Goal: Transaction & Acquisition: Purchase product/service

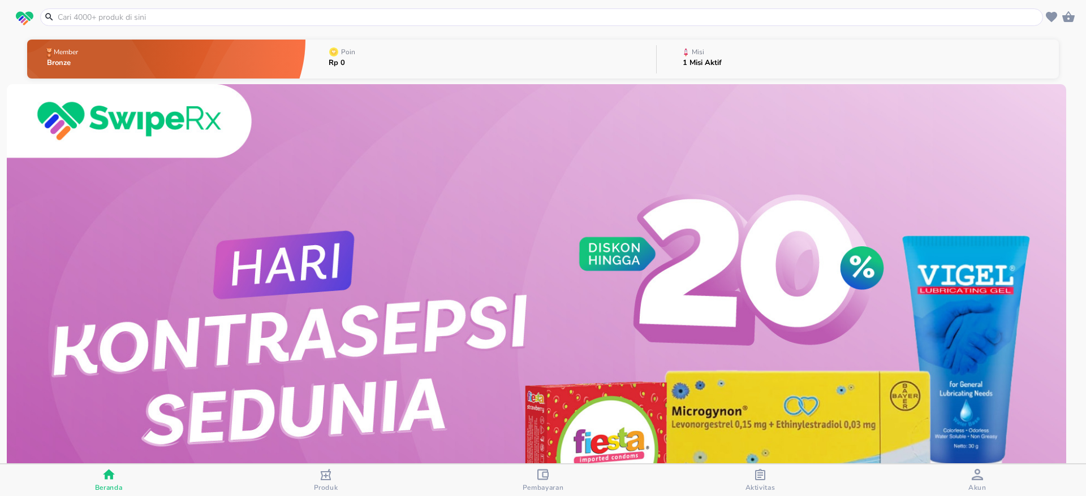
click at [174, 12] on input "text" at bounding box center [548, 17] width 983 height 12
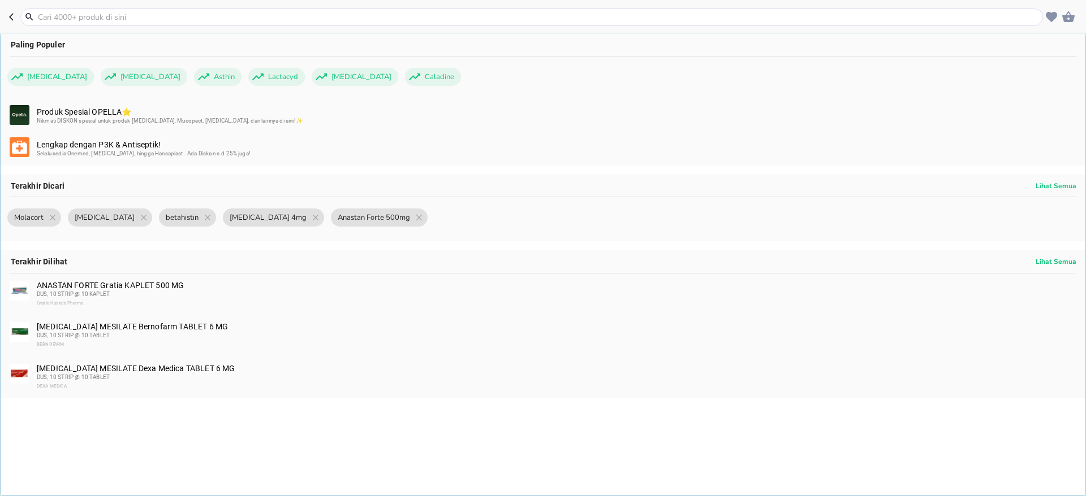
paste input "[MEDICAL_DATA] 500mg"
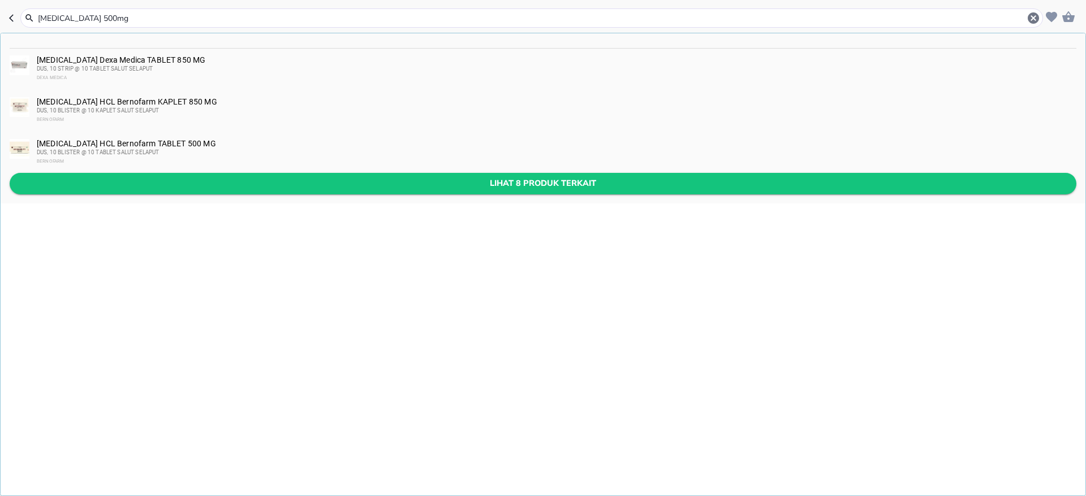
type input "[MEDICAL_DATA] 500mg"
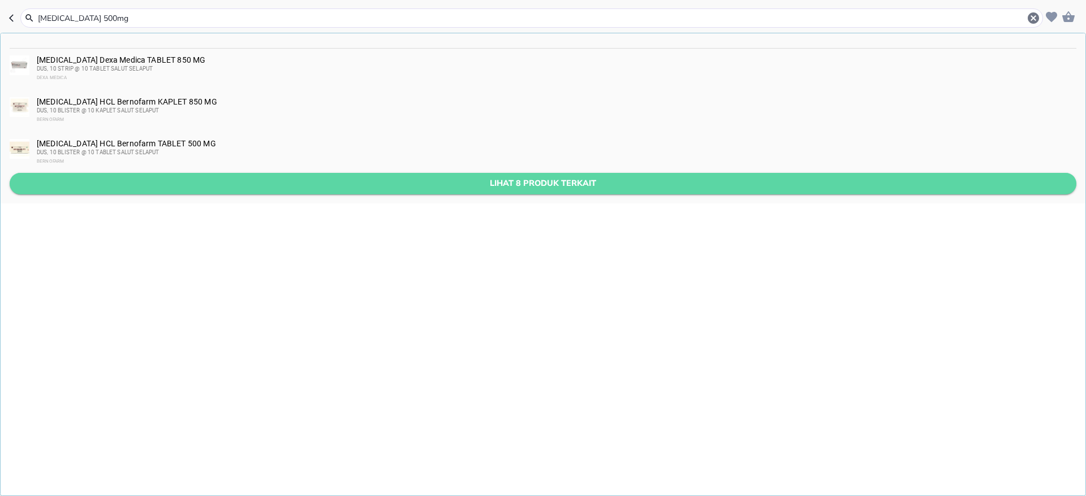
click at [254, 186] on span "Lihat 8 produk terkait" at bounding box center [543, 183] width 1048 height 14
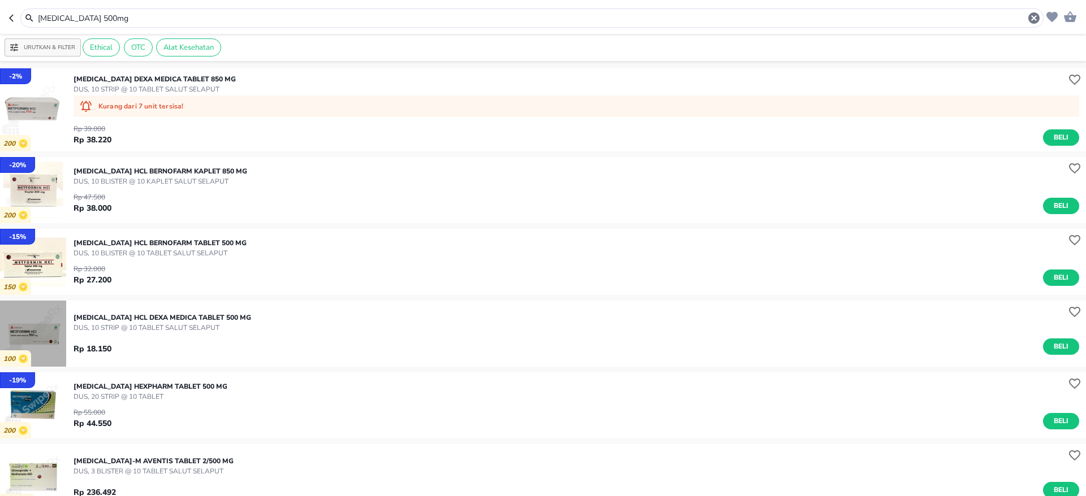
click at [35, 329] on img "button" at bounding box center [33, 334] width 66 height 66
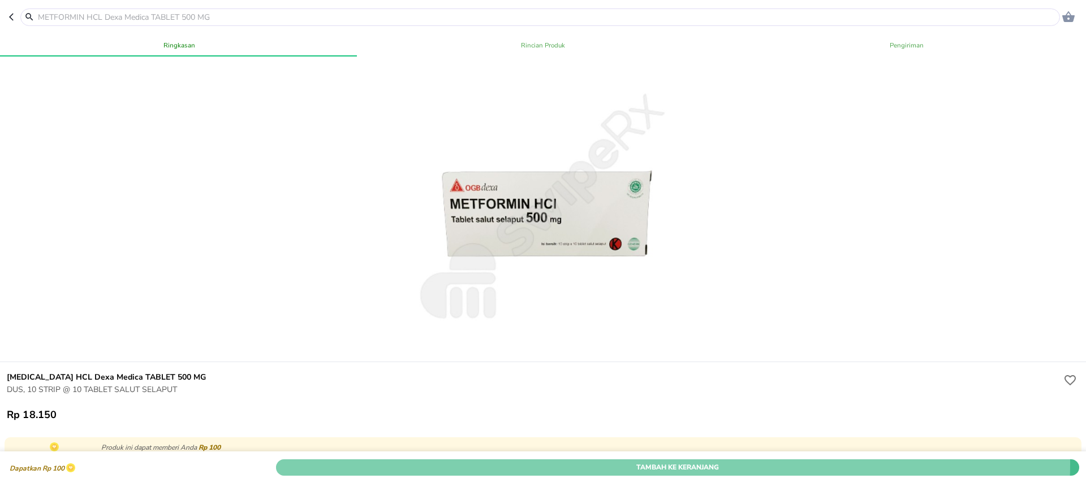
click at [648, 462] on span "Tambah Ke Keranjang" at bounding box center [677, 468] width 786 height 12
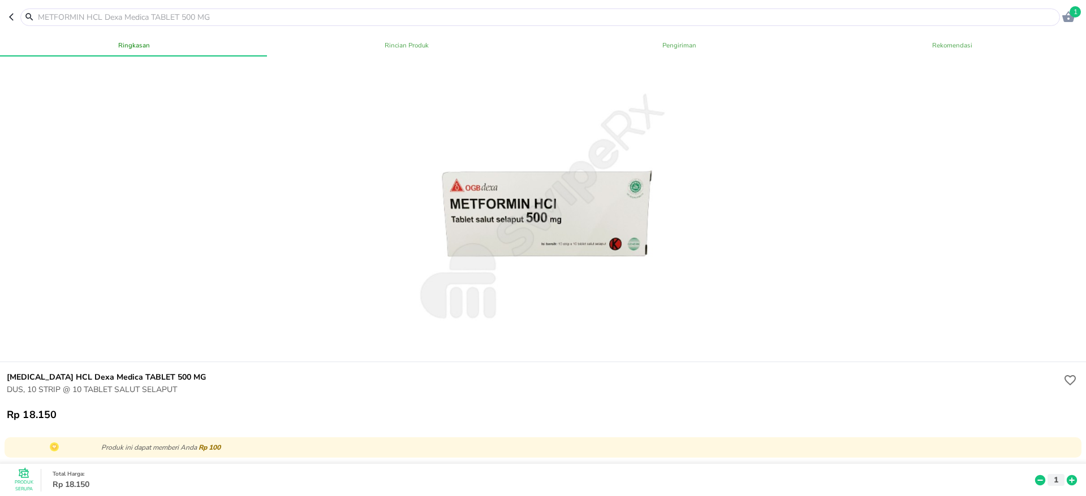
click at [236, 141] on div at bounding box center [543, 210] width 1090 height 306
click at [187, 11] on input "text" at bounding box center [547, 17] width 1020 height 12
paste input "Bisipropol"
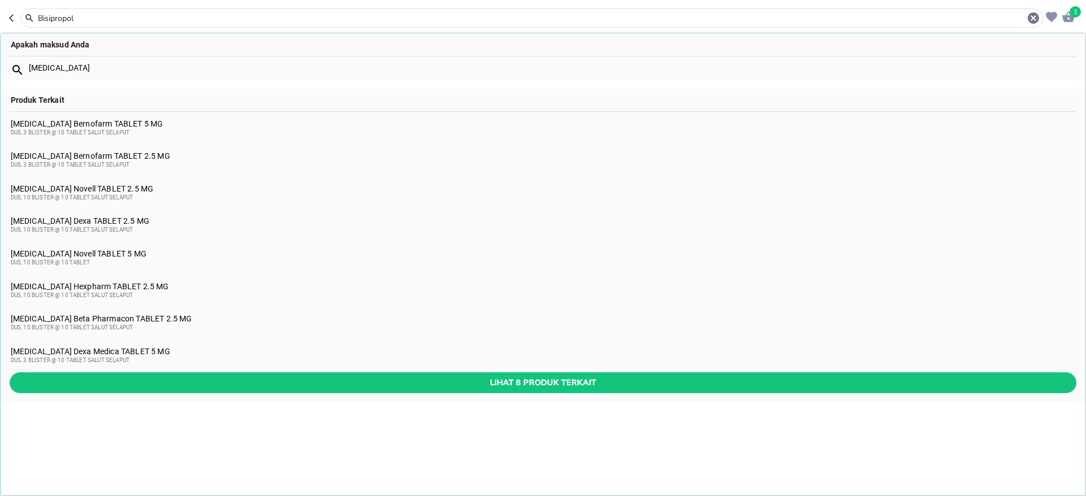
type input "Bisipropol"
click at [119, 352] on div "BISOPROLOL FUMARATE Dexa Medica TABLET 5 MG DUS, 3 BLISTER @ 10 TABLET SALUT SE…" at bounding box center [543, 356] width 1065 height 18
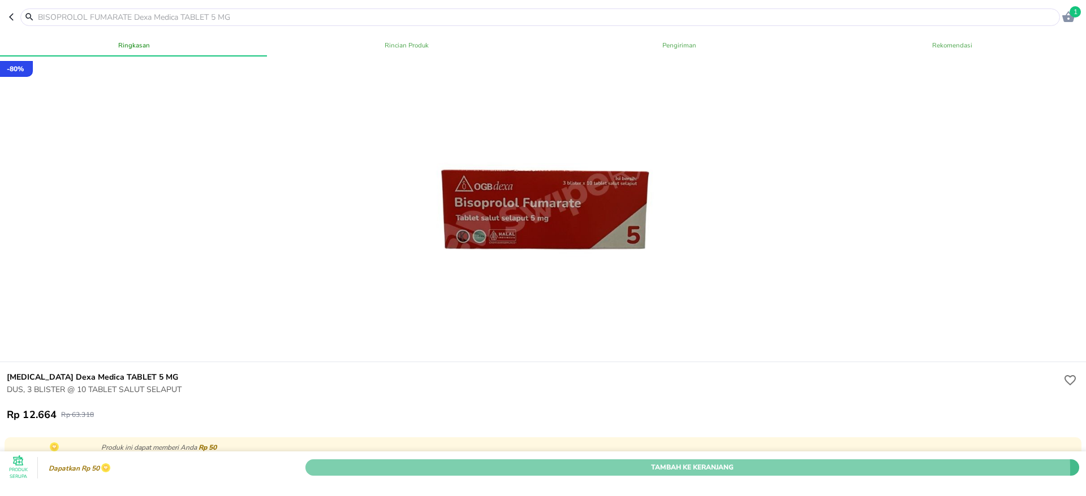
click at [636, 462] on span "Tambah Ke Keranjang" at bounding box center [692, 468] width 757 height 12
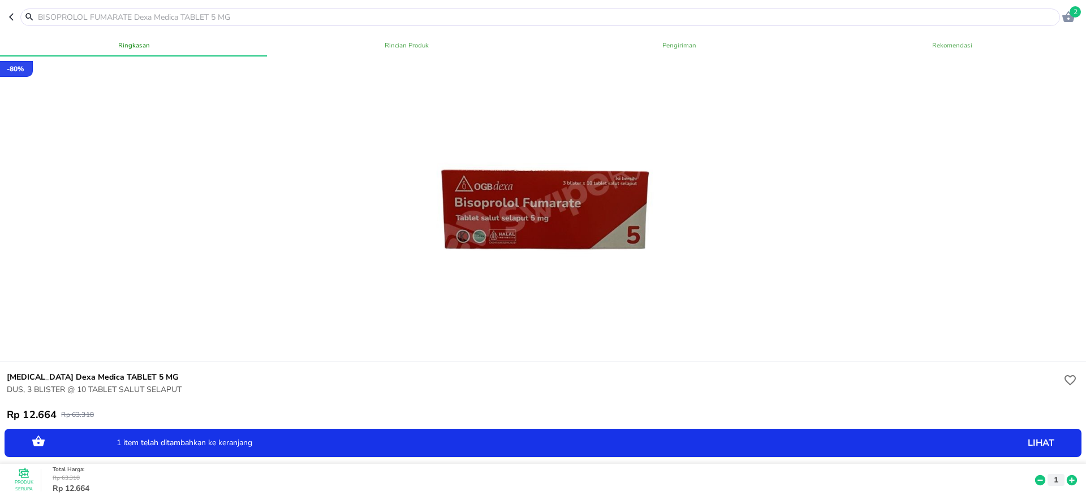
click at [1066, 476] on icon at bounding box center [1071, 481] width 10 height 10
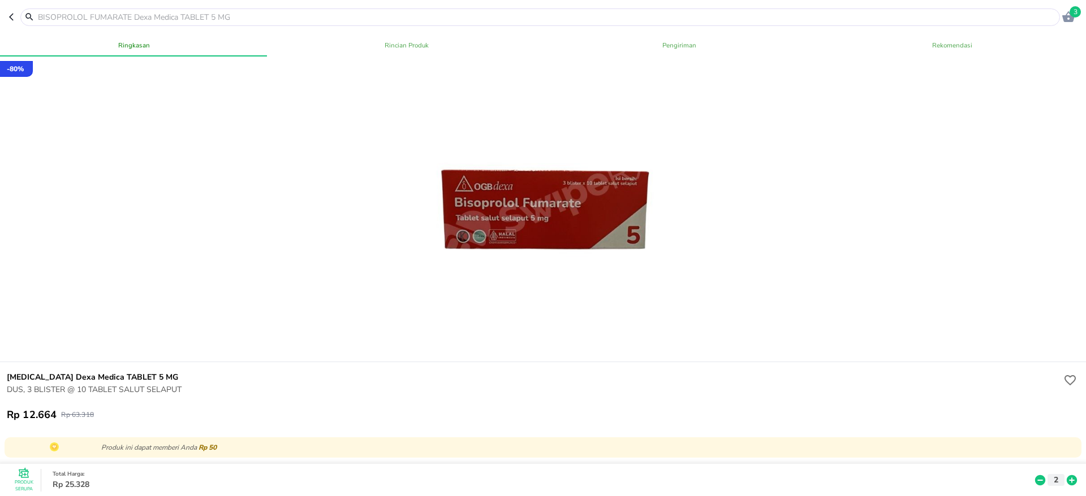
click at [169, 19] on input "text" at bounding box center [547, 17] width 1020 height 12
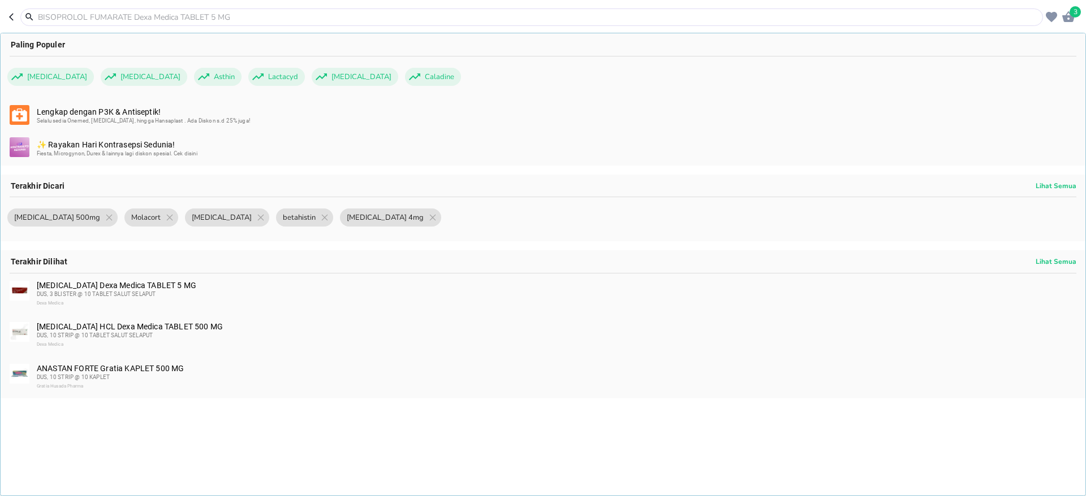
paste input "Betahistin"
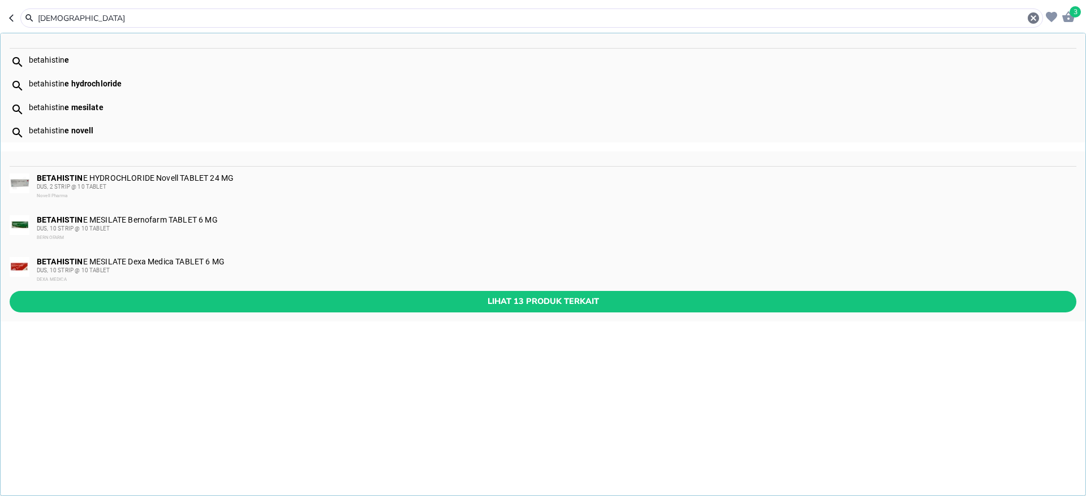
type input "Betahistin"
click at [85, 266] on div "DUS, 10 STRIP @ 10 TABLET" at bounding box center [556, 270] width 1038 height 9
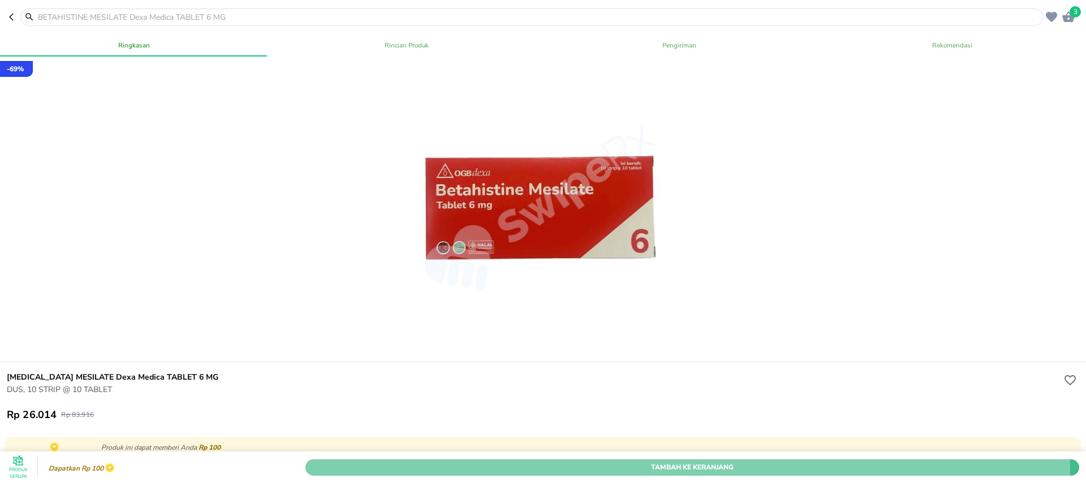
click at [550, 462] on span "Tambah Ke Keranjang" at bounding box center [692, 468] width 757 height 12
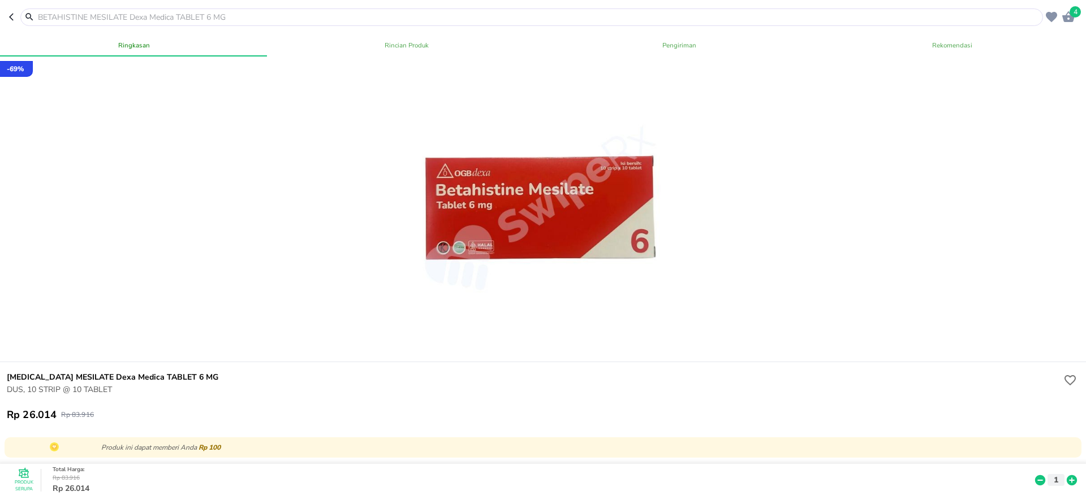
click at [232, 17] on input "text" at bounding box center [538, 17] width 1003 height 12
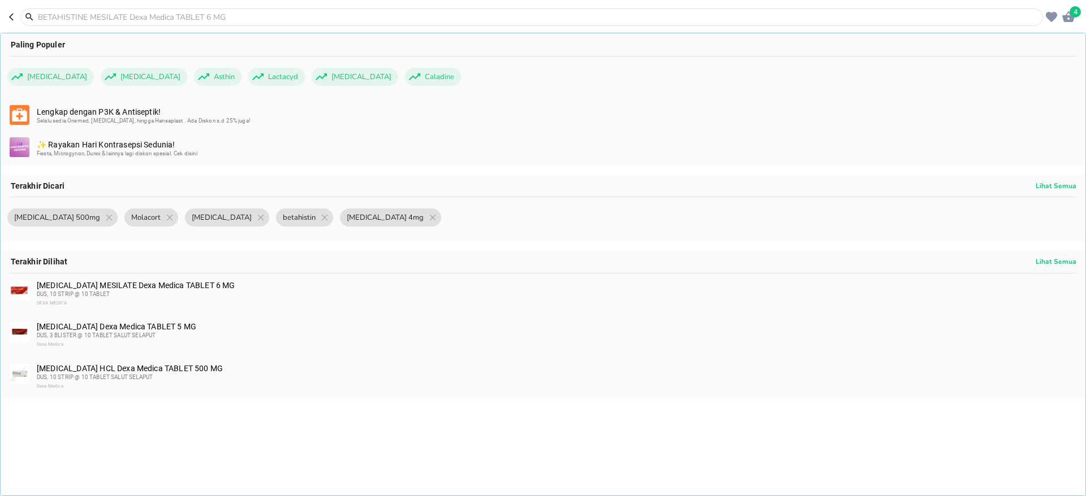
paste input "Salbutamol"
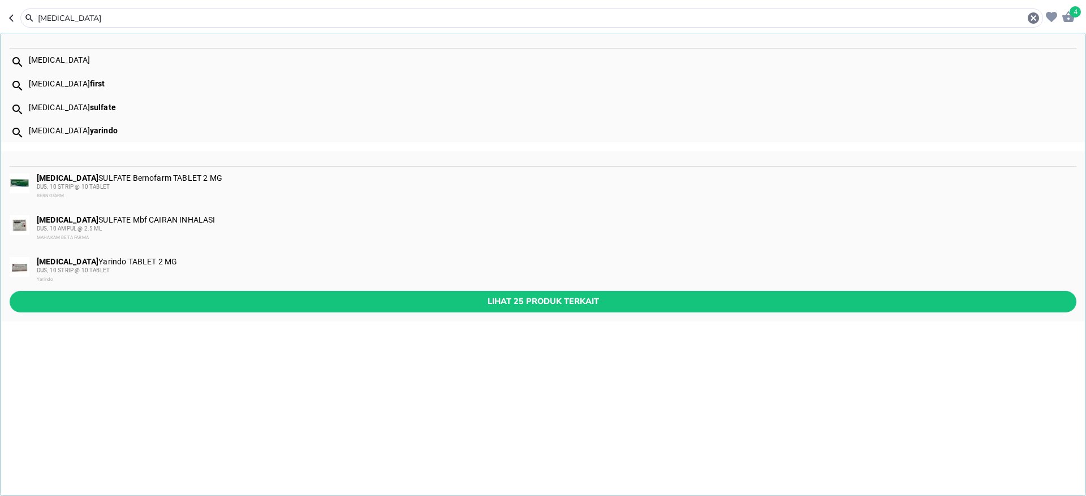
type input "Salbutamol"
click at [358, 288] on div "SALBUTAMOL Yarindo TABLET 2 MG DUS, 10 STRIP @ 10 TABLET Yarindo" at bounding box center [543, 271] width 1085 height 42
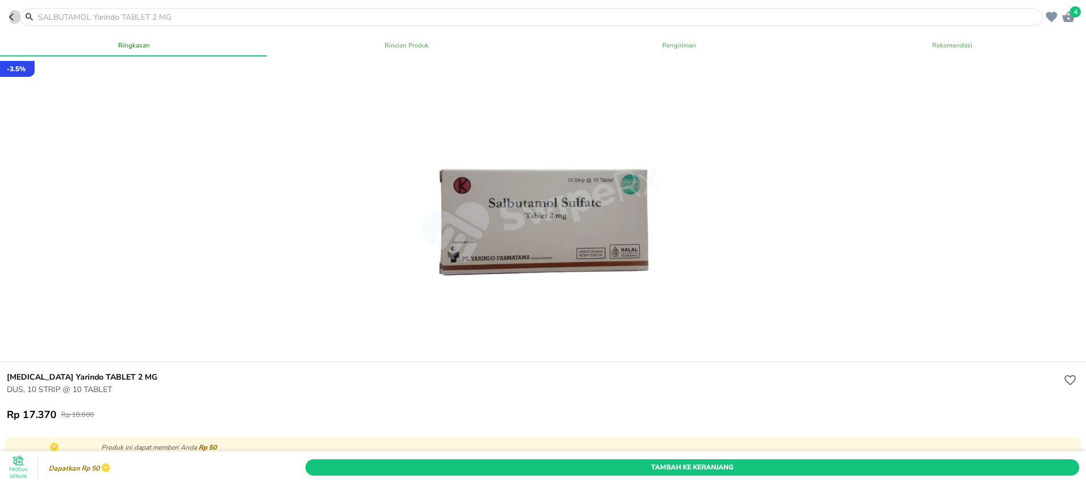
click at [12, 13] on icon "button" at bounding box center [13, 16] width 9 height 9
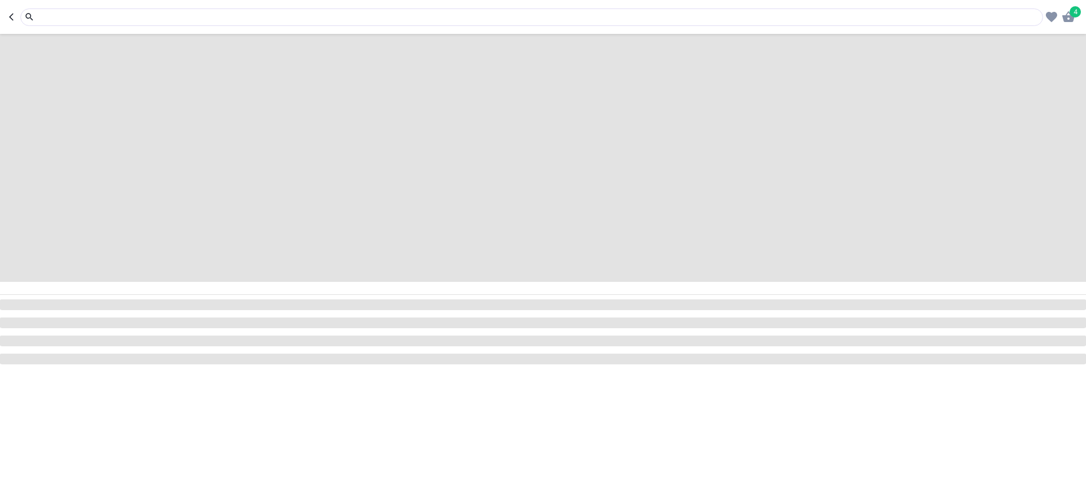
click at [81, 14] on input "text" at bounding box center [538, 17] width 1003 height 12
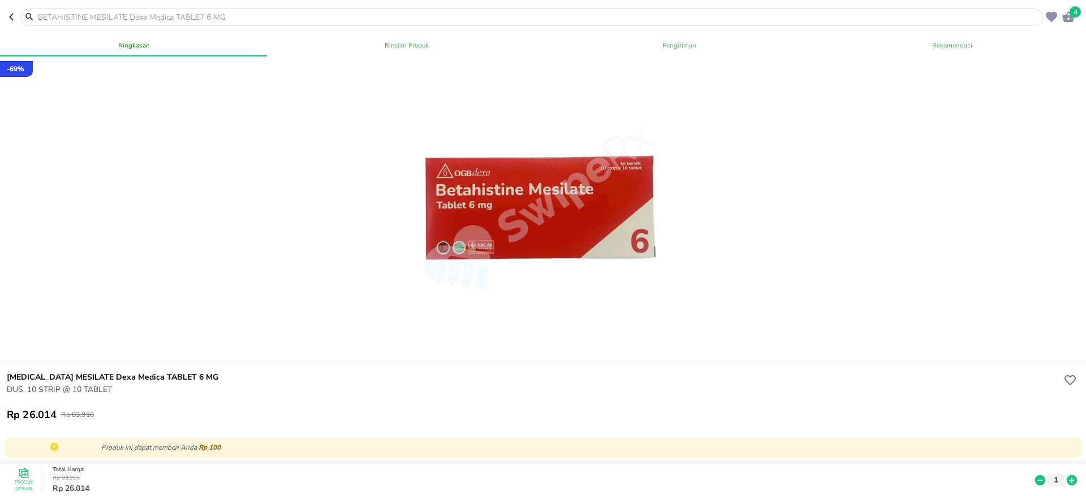
click at [81, 14] on input "text" at bounding box center [538, 17] width 1003 height 12
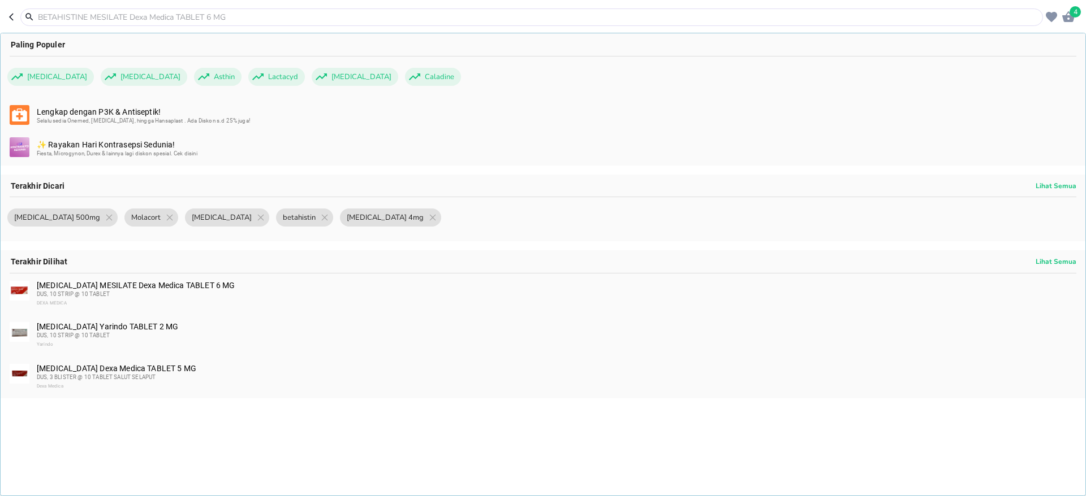
paste input "Salbutamol"
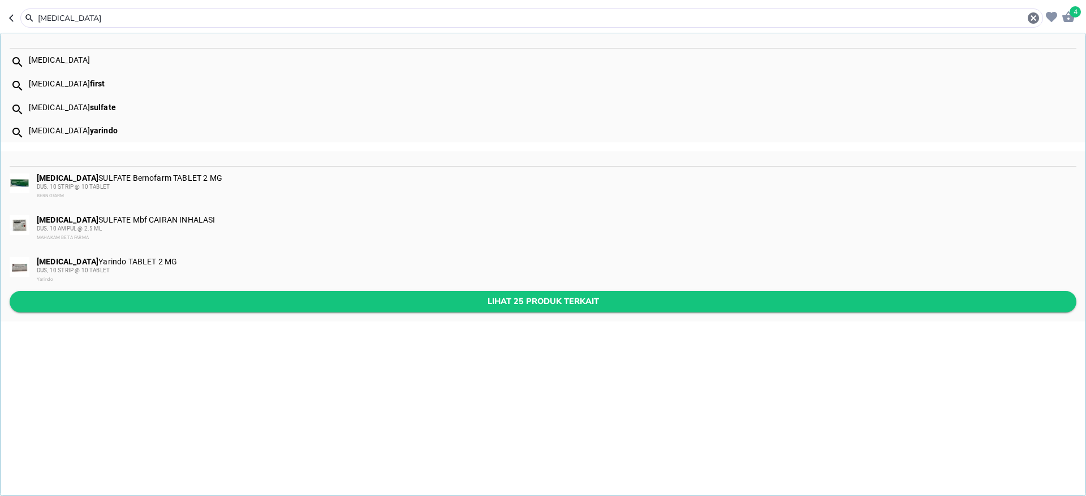
type input "Salbutamol"
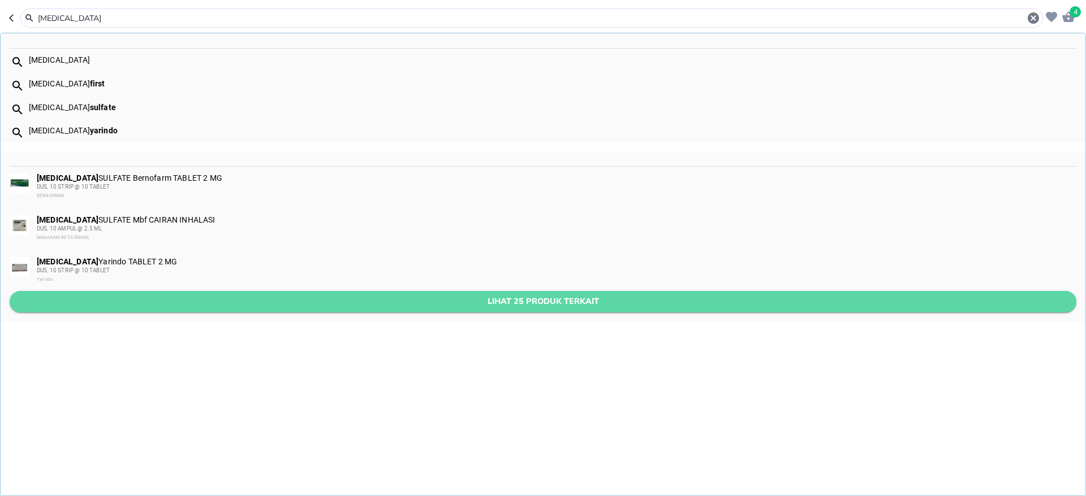
click at [529, 303] on span "Lihat 25 produk terkait" at bounding box center [543, 302] width 1048 height 14
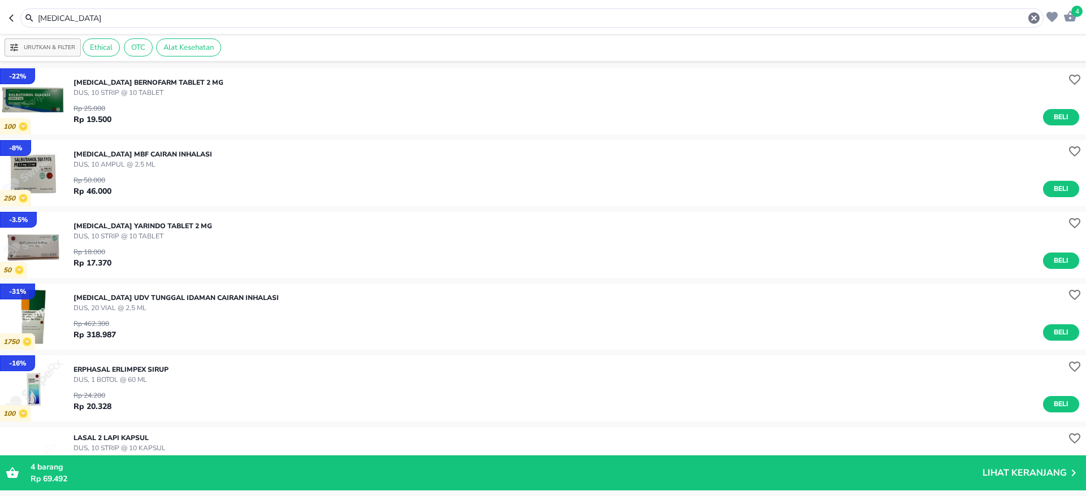
click at [231, 14] on input "Salbutamol" at bounding box center [532, 18] width 990 height 12
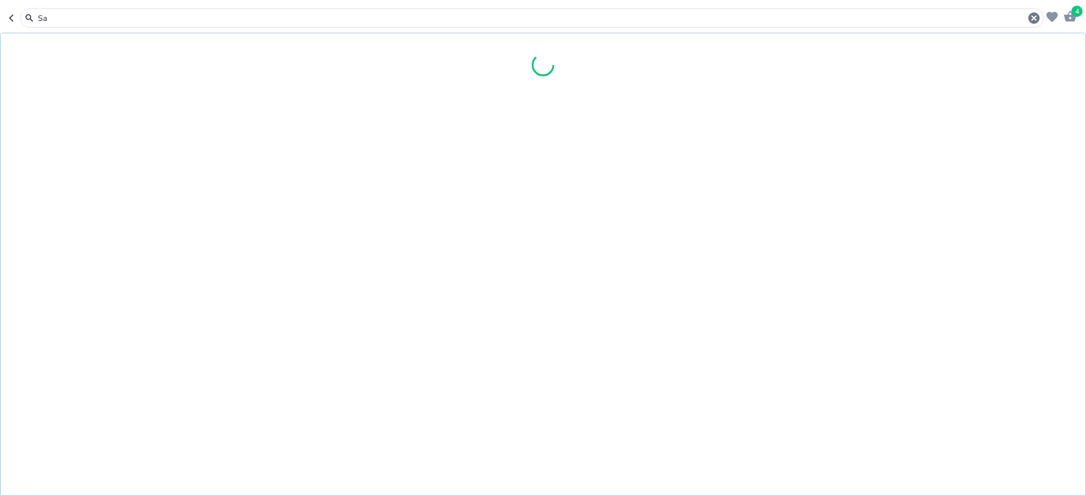
type input "S"
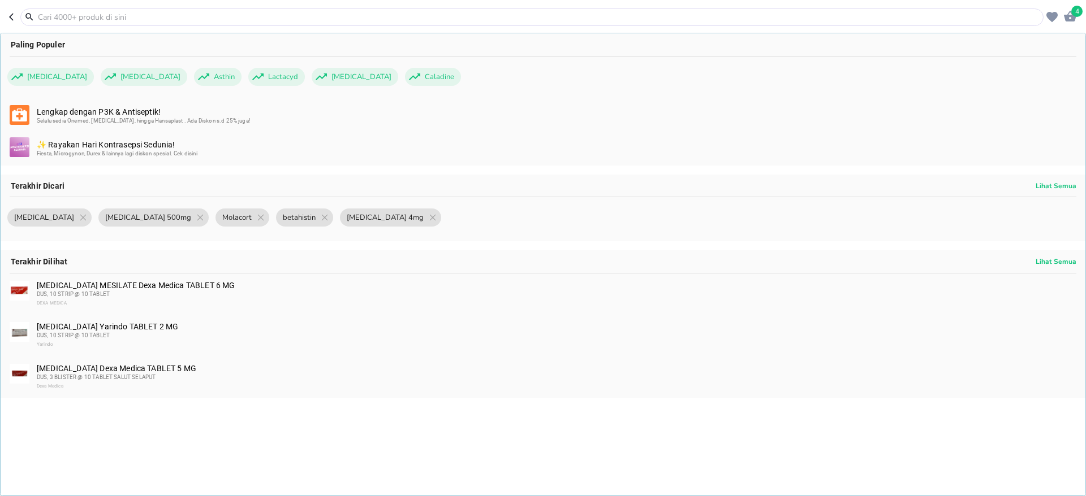
paste input "Propanolol"
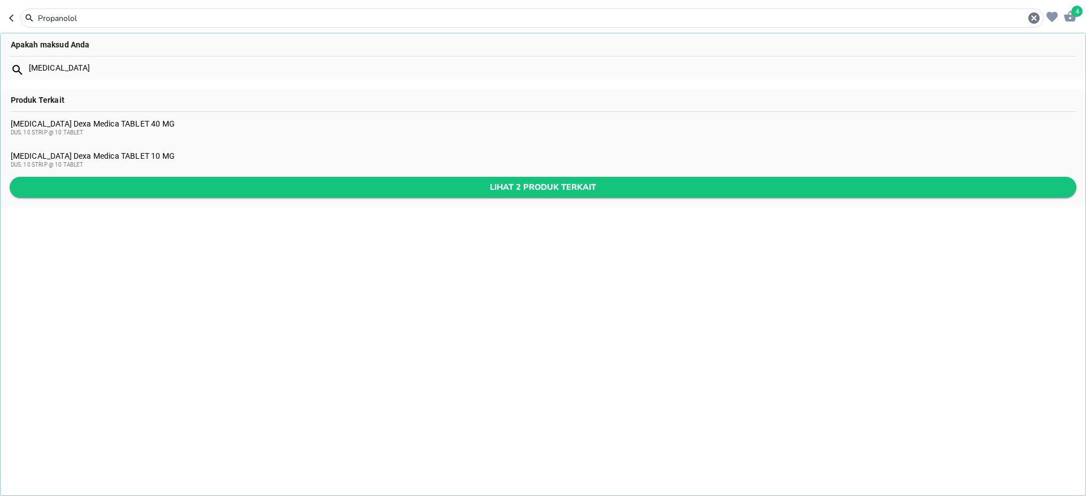
type input "Propanolol"
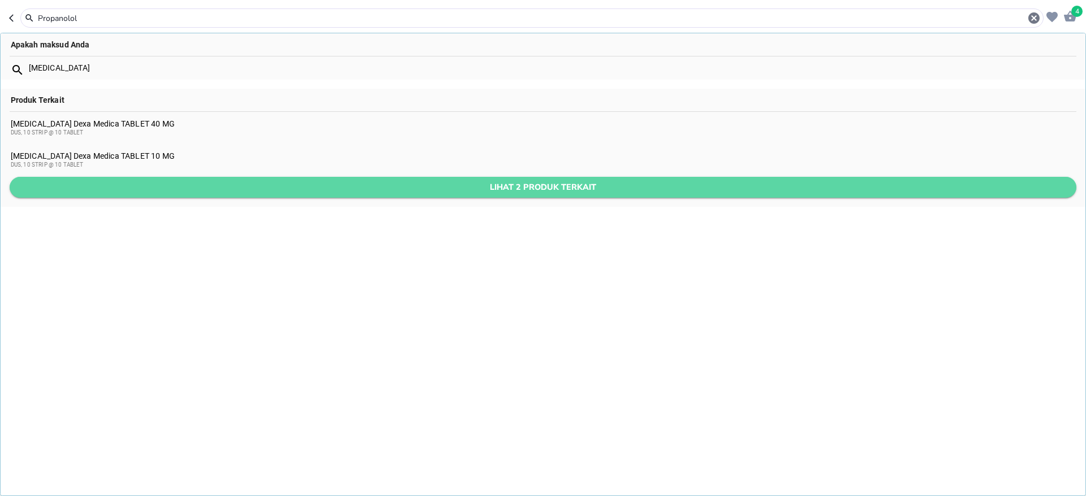
click at [268, 183] on span "Lihat 2 produk terkait" at bounding box center [543, 187] width 1048 height 14
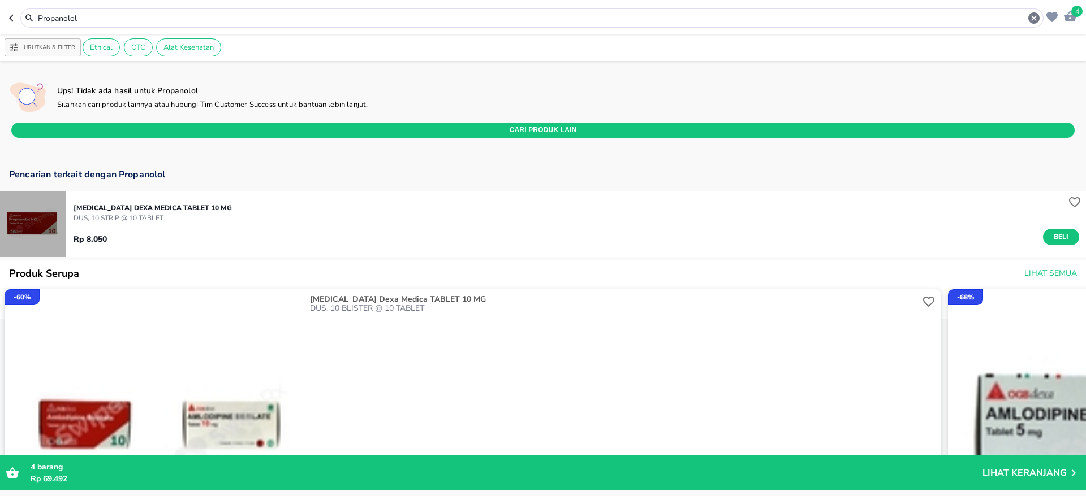
click at [37, 218] on img "button" at bounding box center [33, 224] width 66 height 66
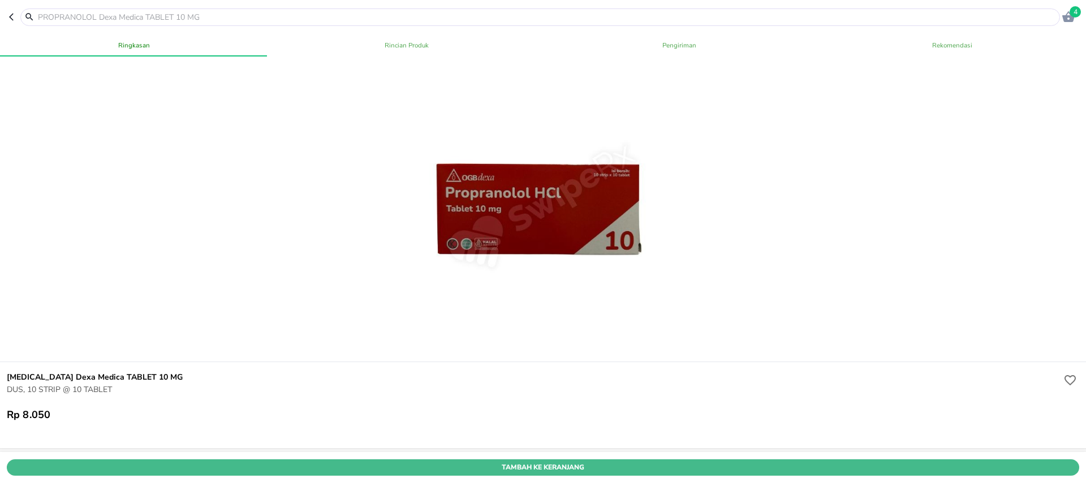
click at [515, 462] on span "Tambah Ke Keranjang" at bounding box center [542, 468] width 1055 height 12
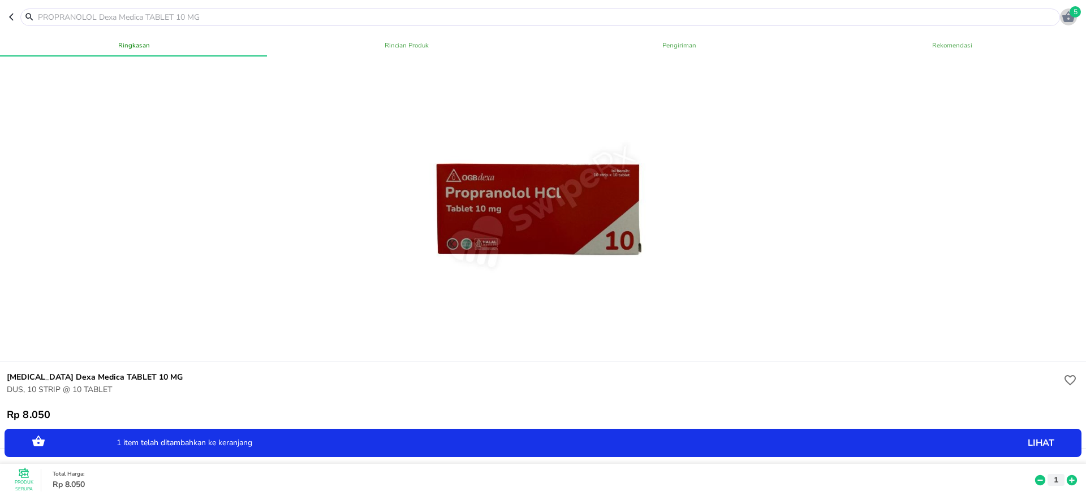
click at [1069, 20] on icon "button" at bounding box center [1068, 16] width 12 height 11
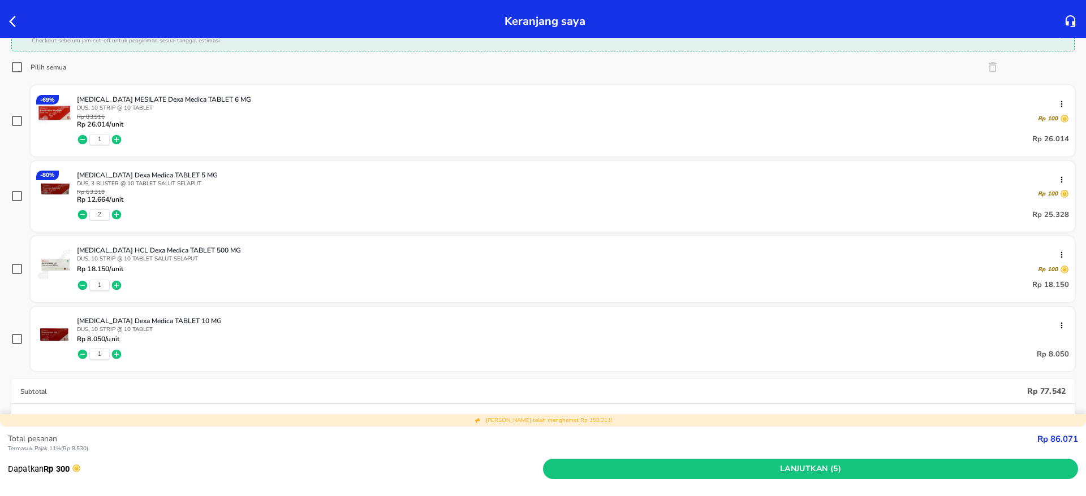
scroll to position [125, 0]
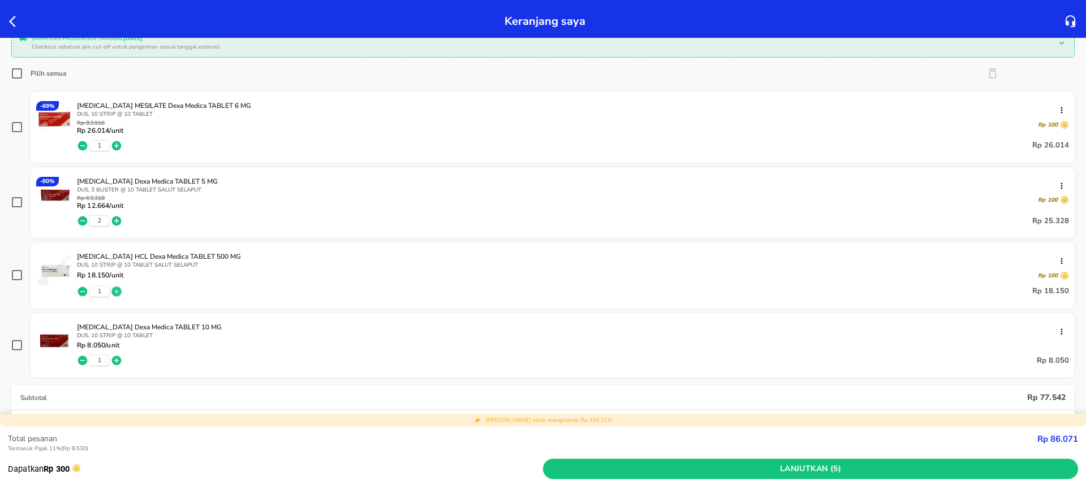
click at [115, 292] on icon "button" at bounding box center [117, 292] width 10 height 10
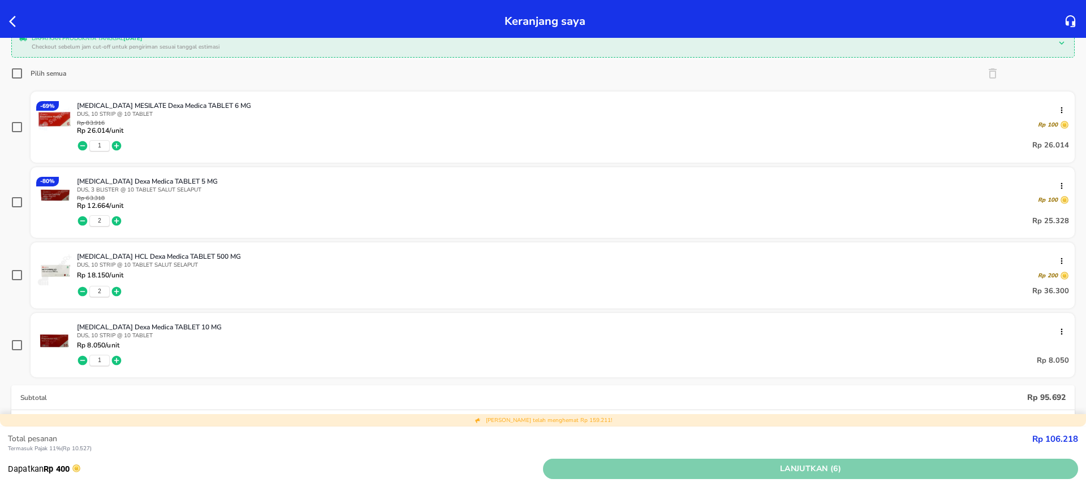
click at [810, 474] on span "Lanjutkan (6)" at bounding box center [810, 470] width 526 height 14
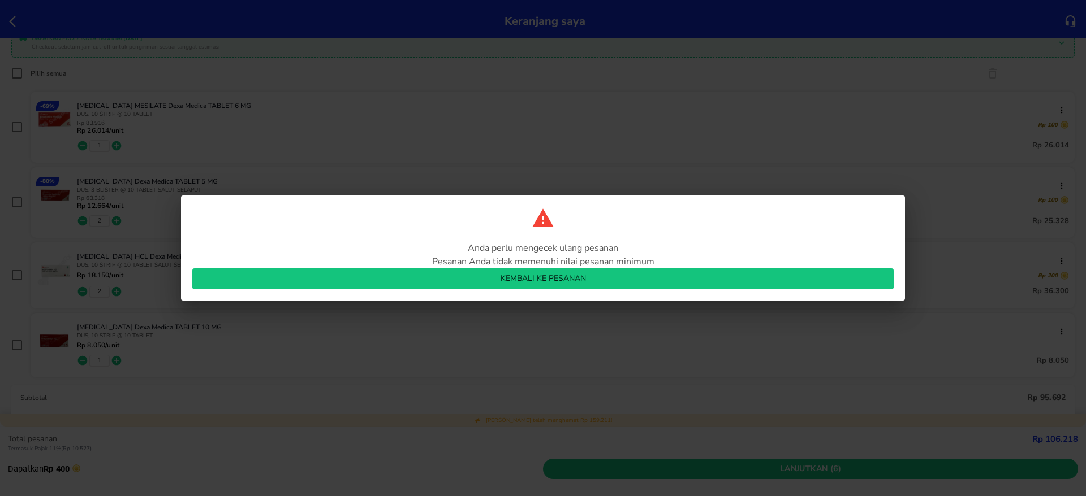
click at [648, 275] on span "Kembali ke pesanan" at bounding box center [542, 279] width 683 height 14
